Goal: Check status: Check status

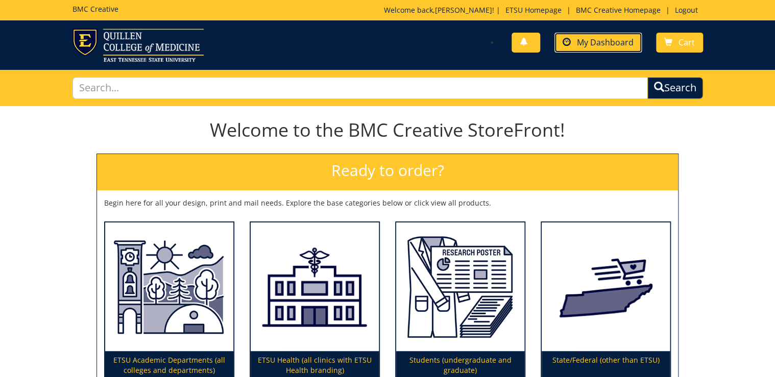
click at [576, 44] on link "My Dashboard" at bounding box center [597, 43] width 87 height 20
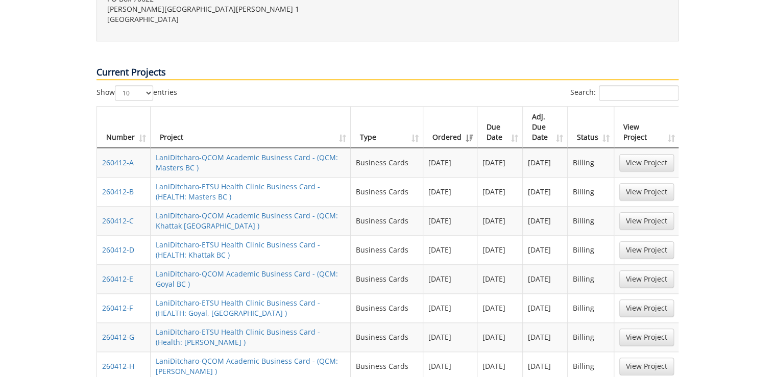
scroll to position [531, 0]
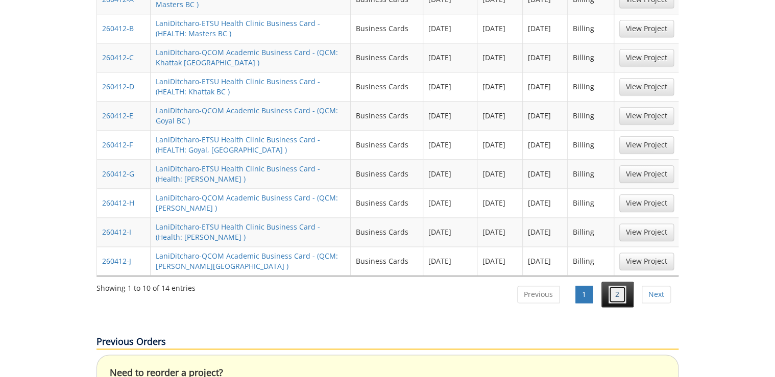
click at [621, 286] on link "2" at bounding box center [616, 294] width 17 height 17
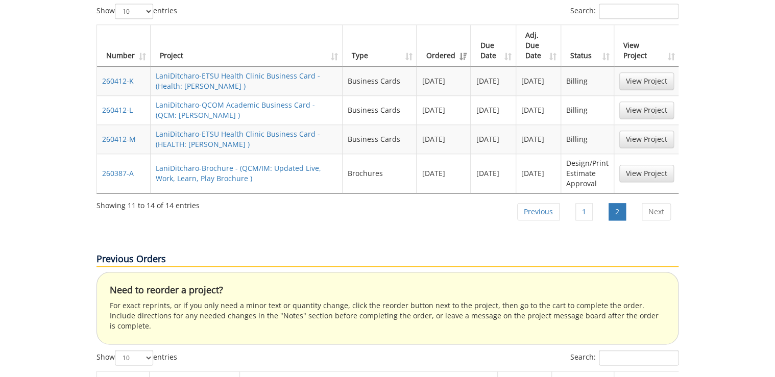
scroll to position [408, 0]
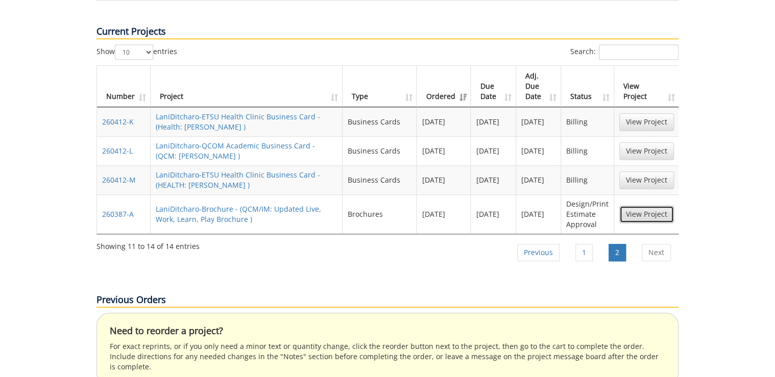
click at [657, 206] on link "View Project" at bounding box center [646, 214] width 55 height 17
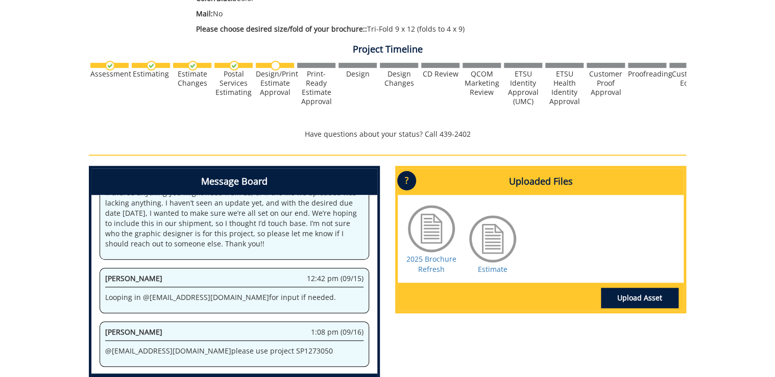
scroll to position [327, 0]
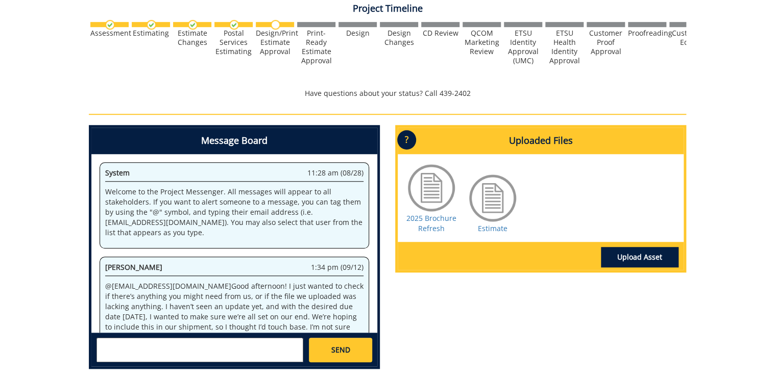
scroll to position [144, 0]
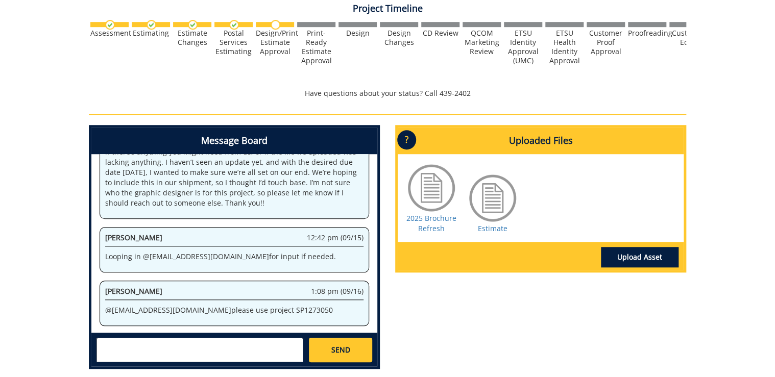
click at [39, 170] on div "260387-A LaniDitcharo-Brochure [QCM/IM: Updated Live, Work, Learn, Play Brochur…" at bounding box center [387, 79] width 775 height 598
click at [428, 220] on link "2025 Brochure Refresh" at bounding box center [431, 223] width 50 height 20
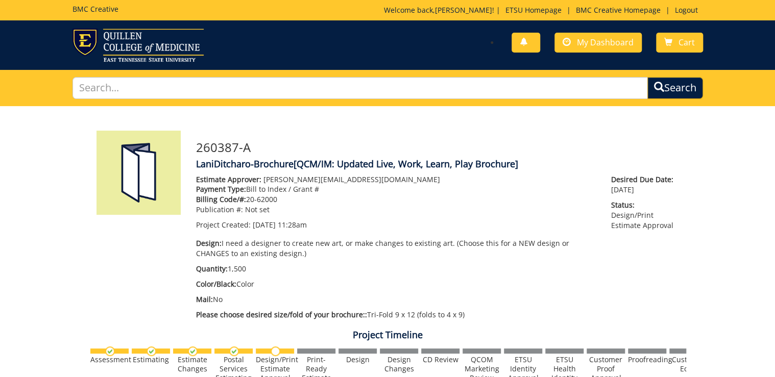
scroll to position [144, 0]
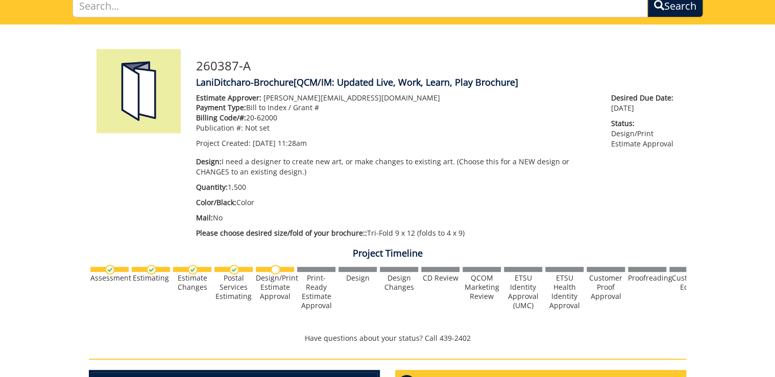
scroll to position [41, 0]
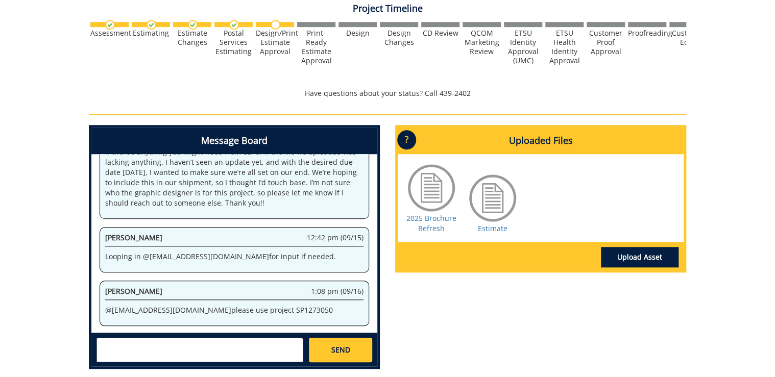
scroll to position [163, 0]
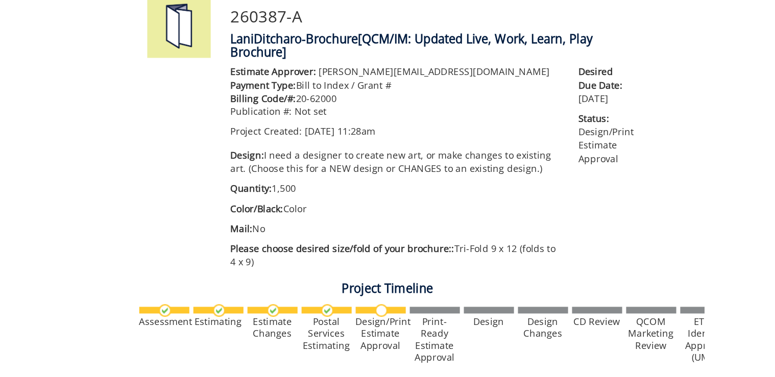
scroll to position [144, 0]
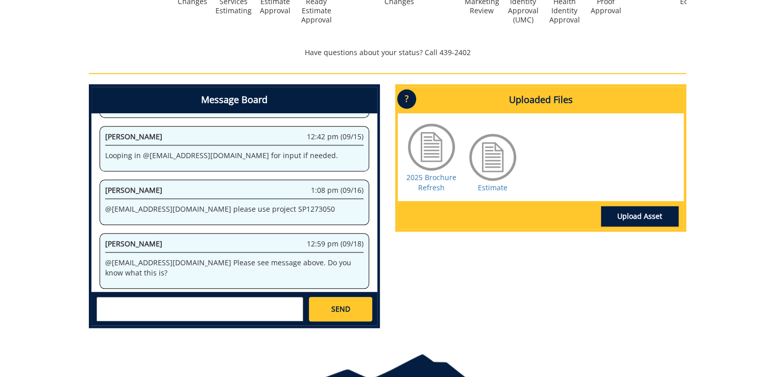
scroll to position [1786, 0]
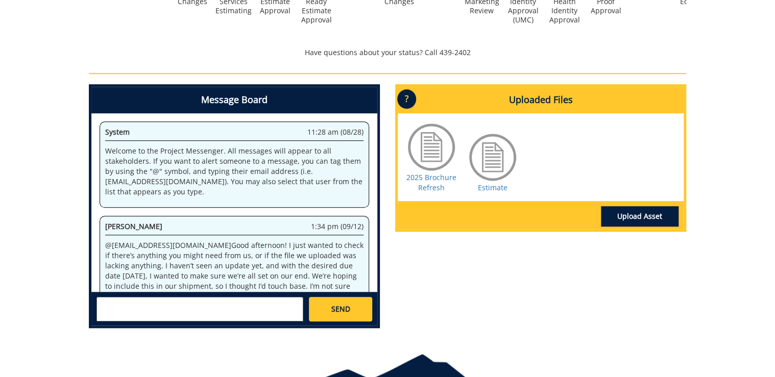
scroll to position [208, 0]
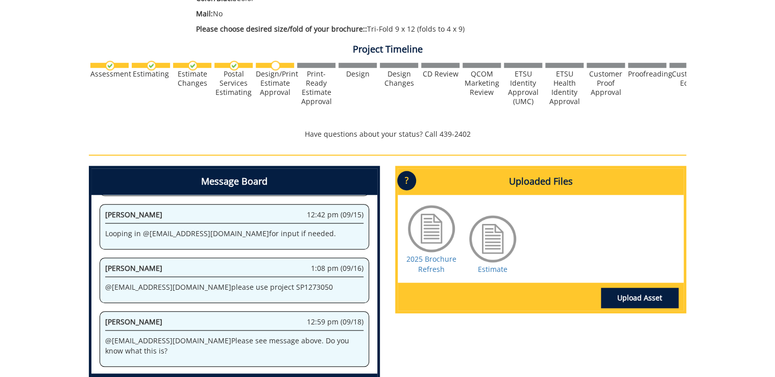
scroll to position [327, 0]
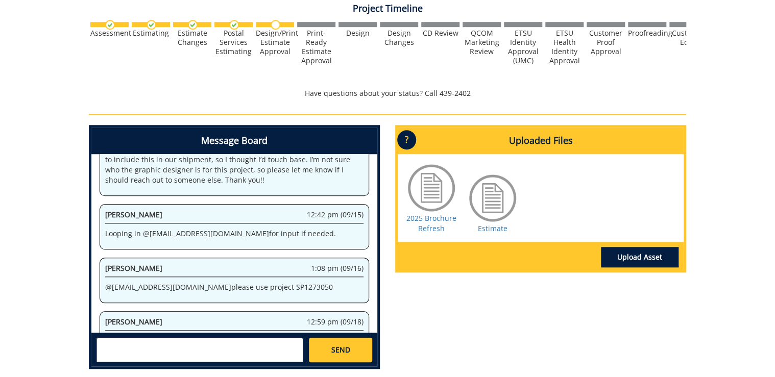
scroll to position [208, 0]
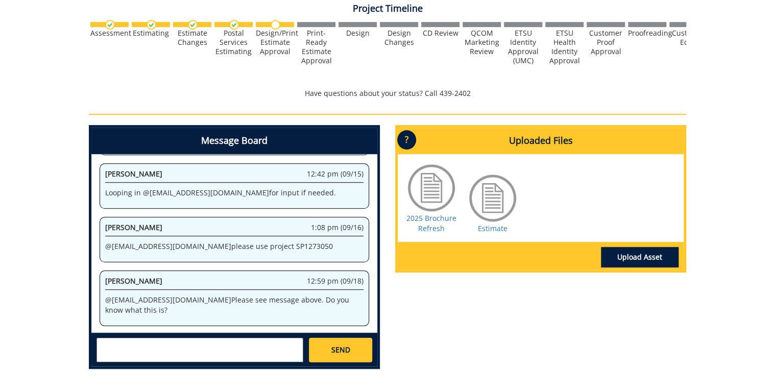
scroll to position [314, 0]
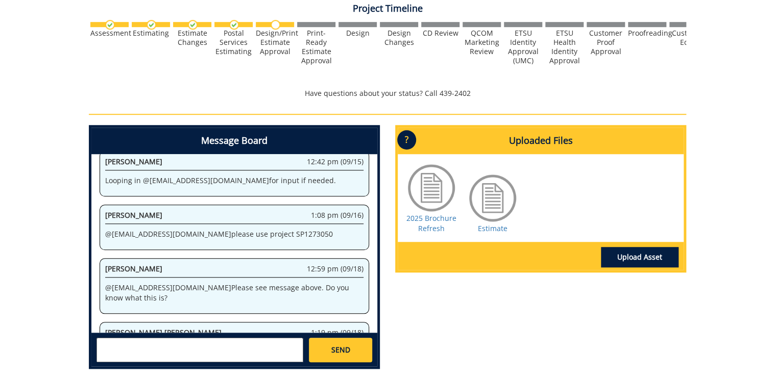
scroll to position [261, 0]
